Goal: Task Accomplishment & Management: Use online tool/utility

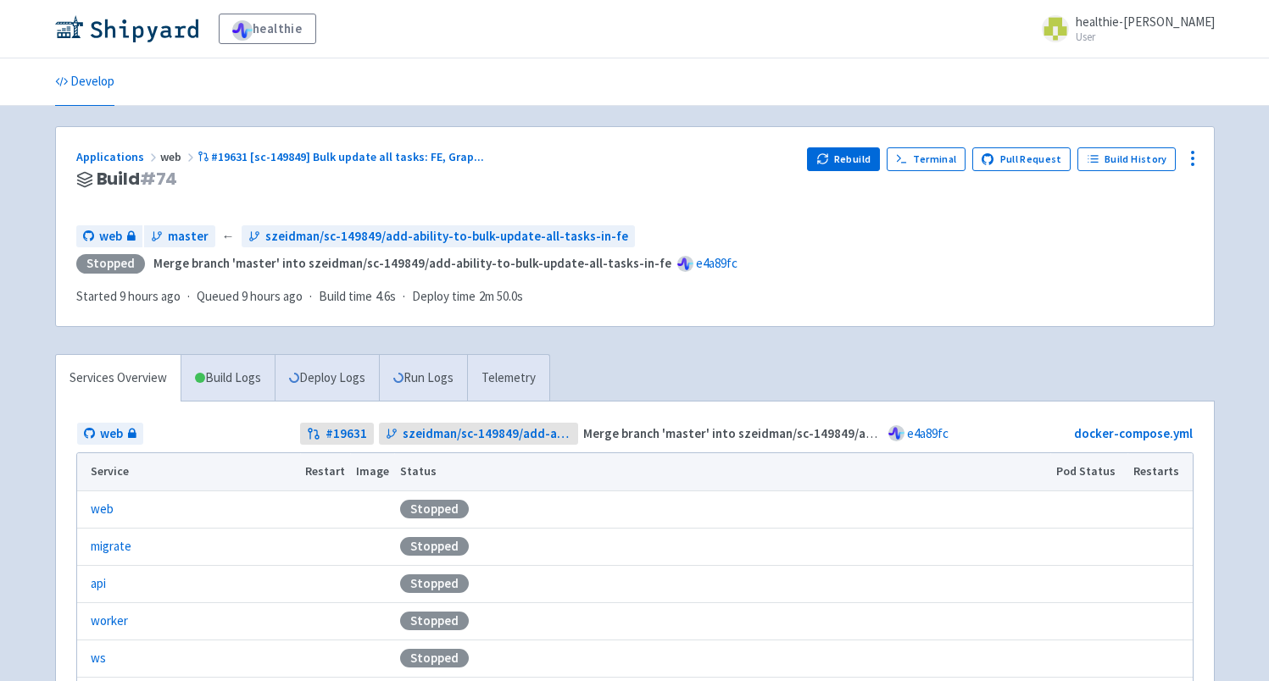
click at [843, 145] on div "Applications web #19631 [sc-149849] Bulk update all tasks: FE, Grap ... Build #…" at bounding box center [635, 227] width 1158 height 200
click at [850, 155] on button "Rebuild" at bounding box center [843, 159] width 73 height 24
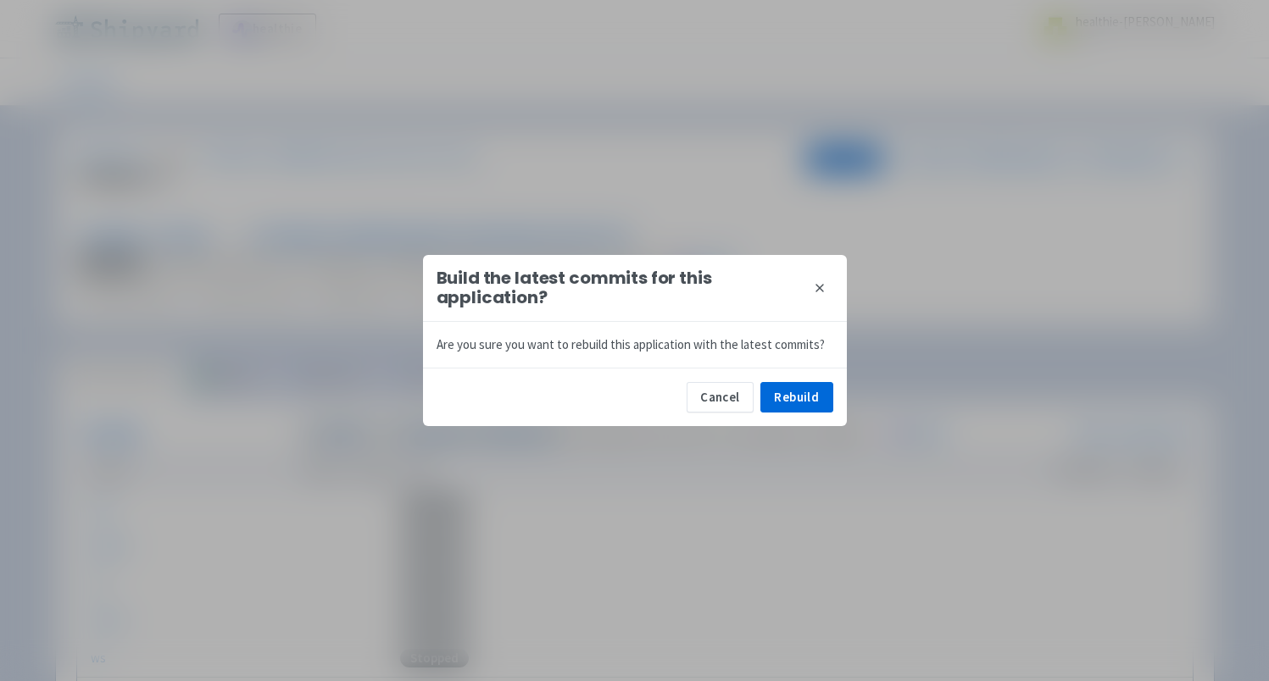
click at [806, 415] on div "Cancel Rebuild" at bounding box center [635, 397] width 424 height 58
click at [822, 396] on button "Rebuild" at bounding box center [796, 397] width 73 height 31
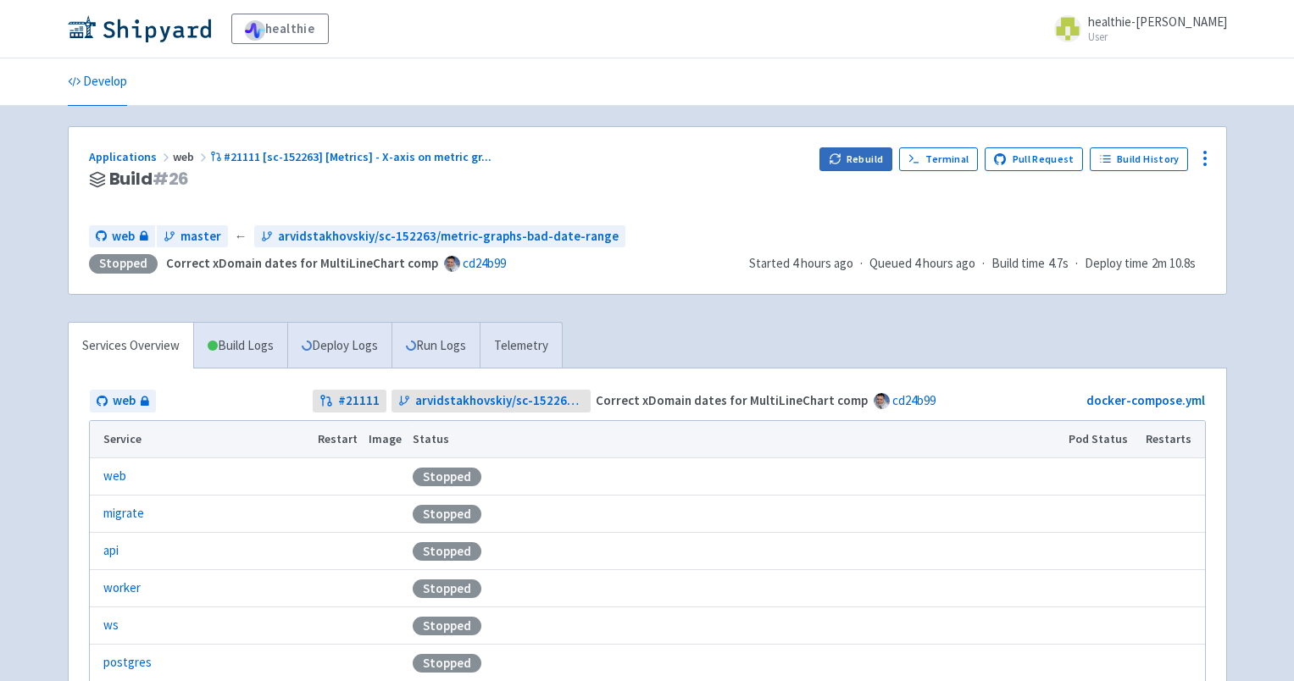
click at [842, 149] on button "Rebuild" at bounding box center [856, 159] width 73 height 24
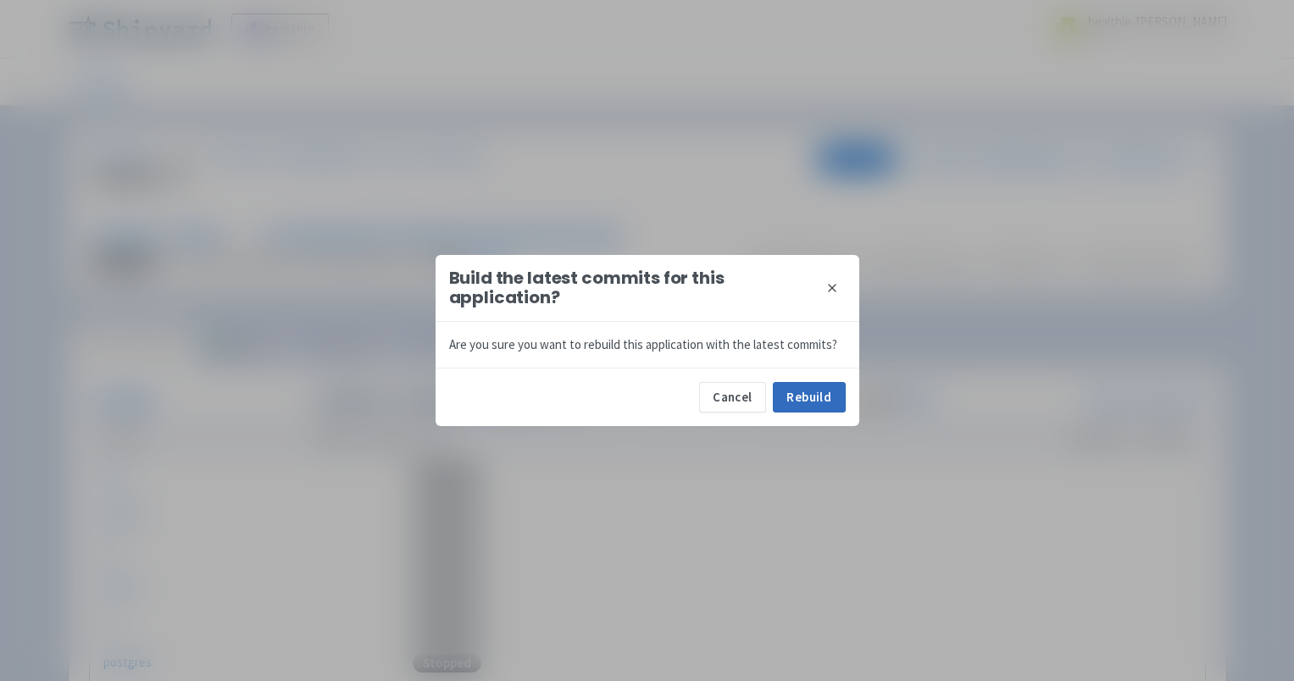
click at [802, 398] on button "Rebuild" at bounding box center [809, 397] width 73 height 31
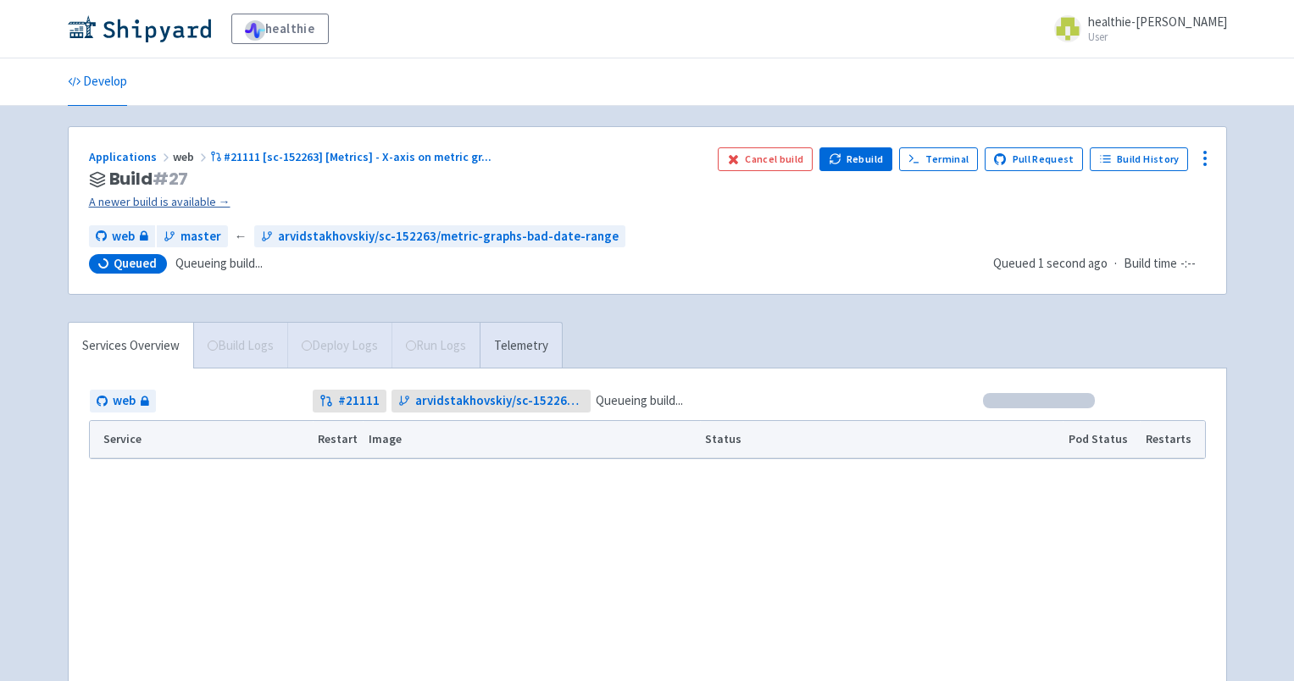
click at [132, 203] on link "A newer build is available →" at bounding box center [396, 201] width 615 height 19
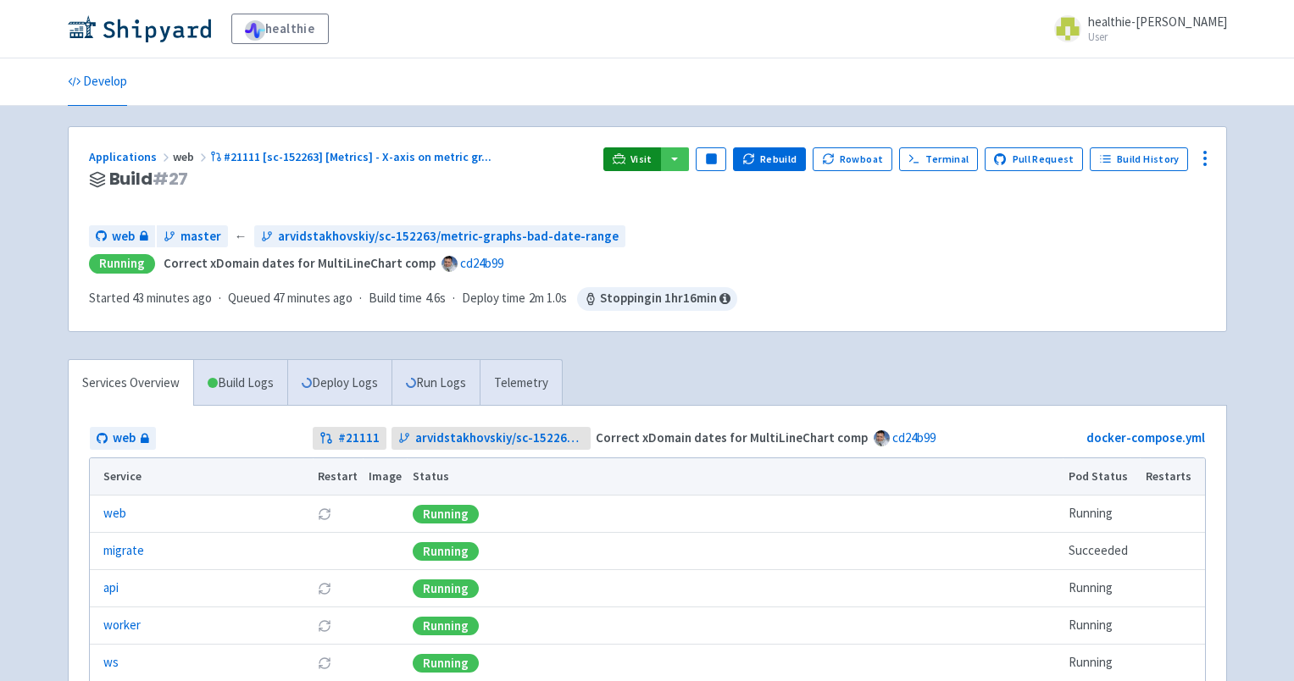
click at [640, 157] on link "Visit" at bounding box center [633, 159] width 58 height 24
